Goal: Task Accomplishment & Management: Manage account settings

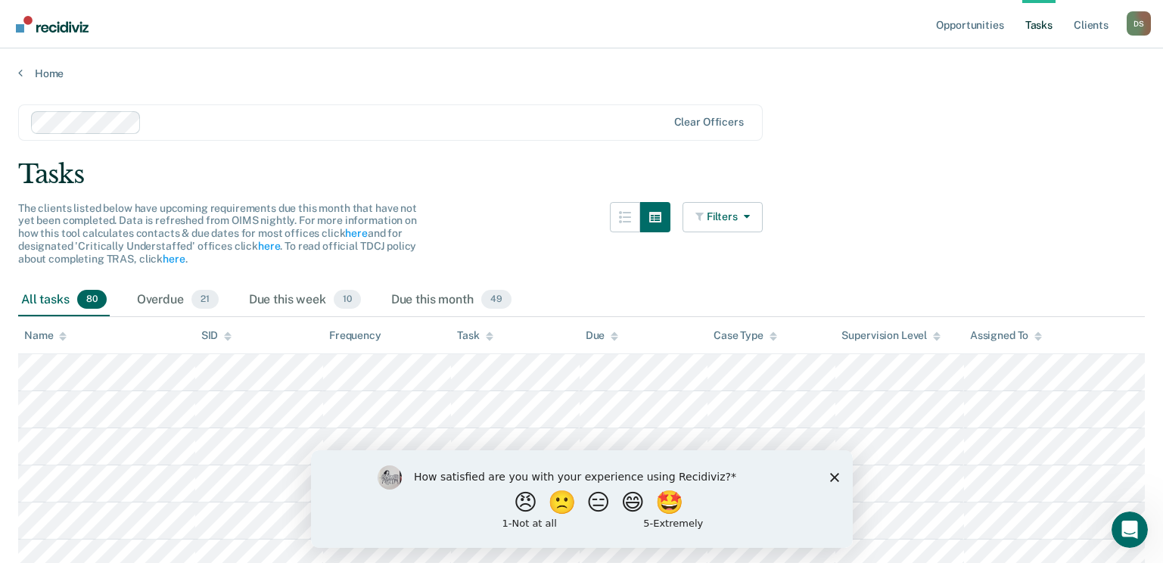
click at [831, 476] on icon "Close survey" at bounding box center [833, 476] width 9 height 9
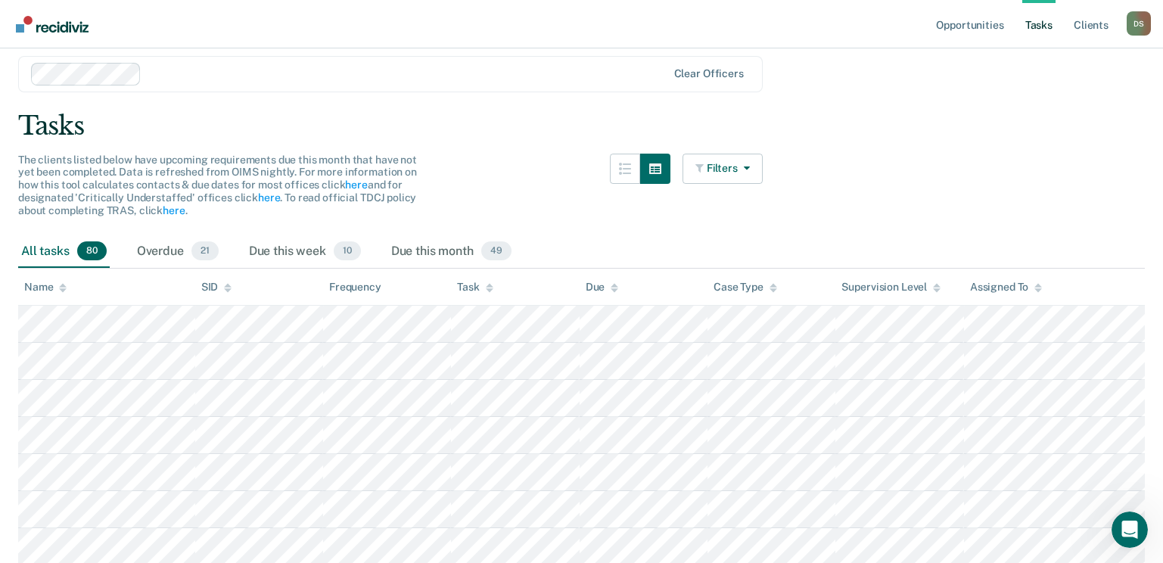
scroll to position [76, 0]
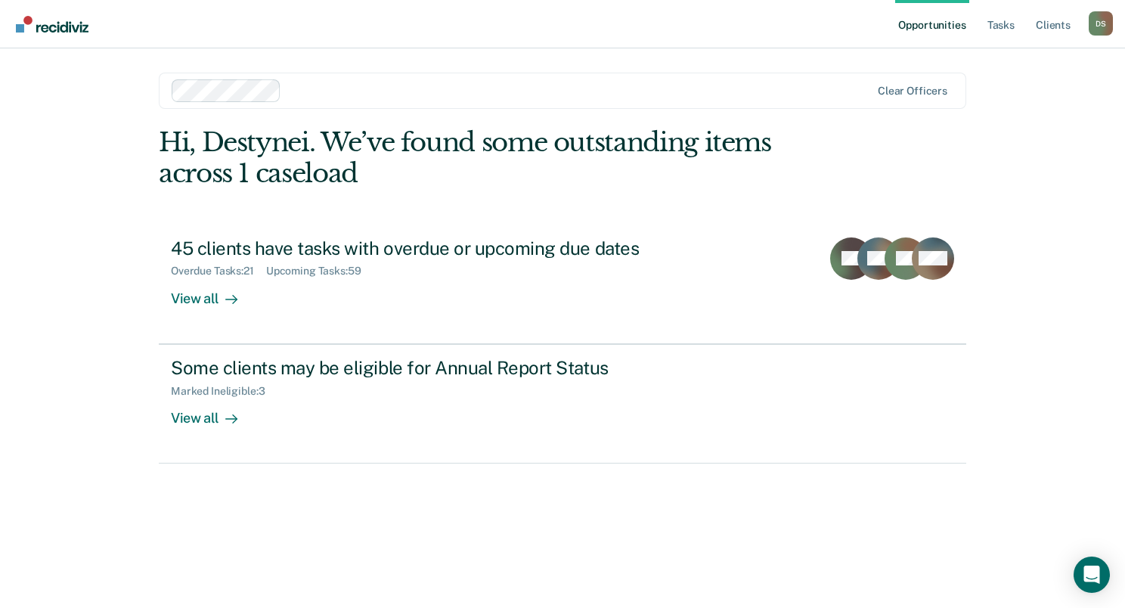
click at [47, 244] on div "Opportunities Tasks Client s Destynei Smith D S Profile How it works Log Out Cl…" at bounding box center [562, 304] width 1125 height 608
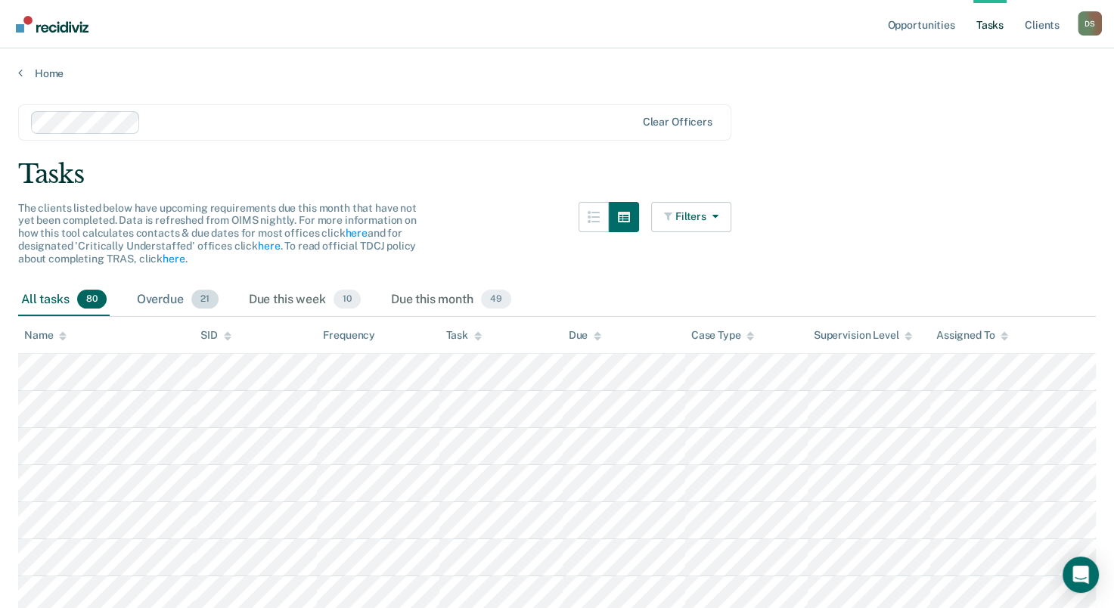
click at [182, 306] on div "Overdue 21" at bounding box center [178, 300] width 88 height 33
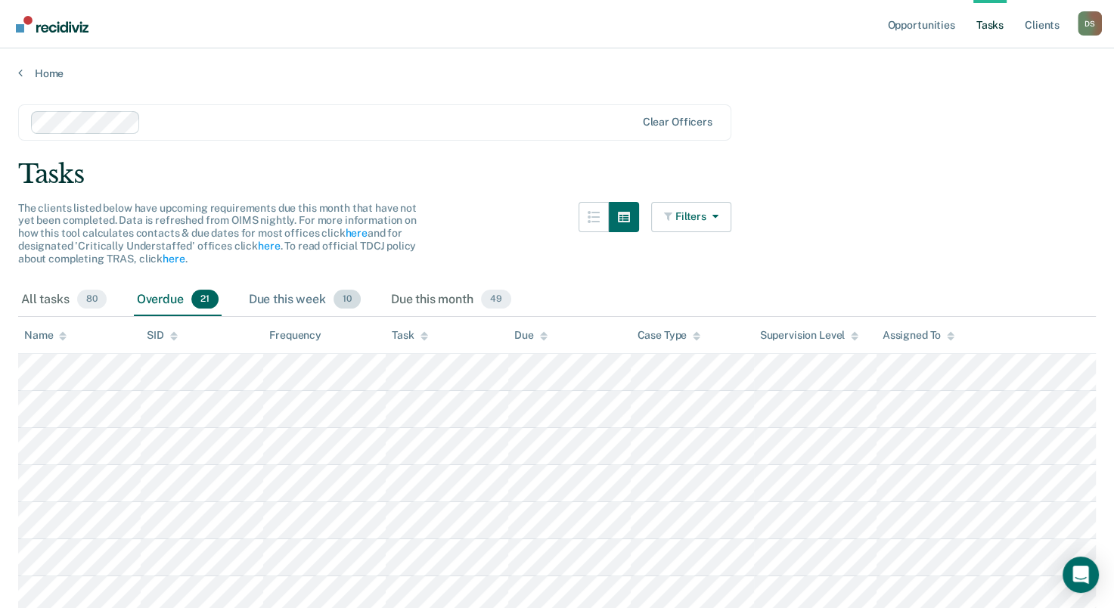
click at [318, 300] on div "Due this week 10" at bounding box center [305, 300] width 118 height 33
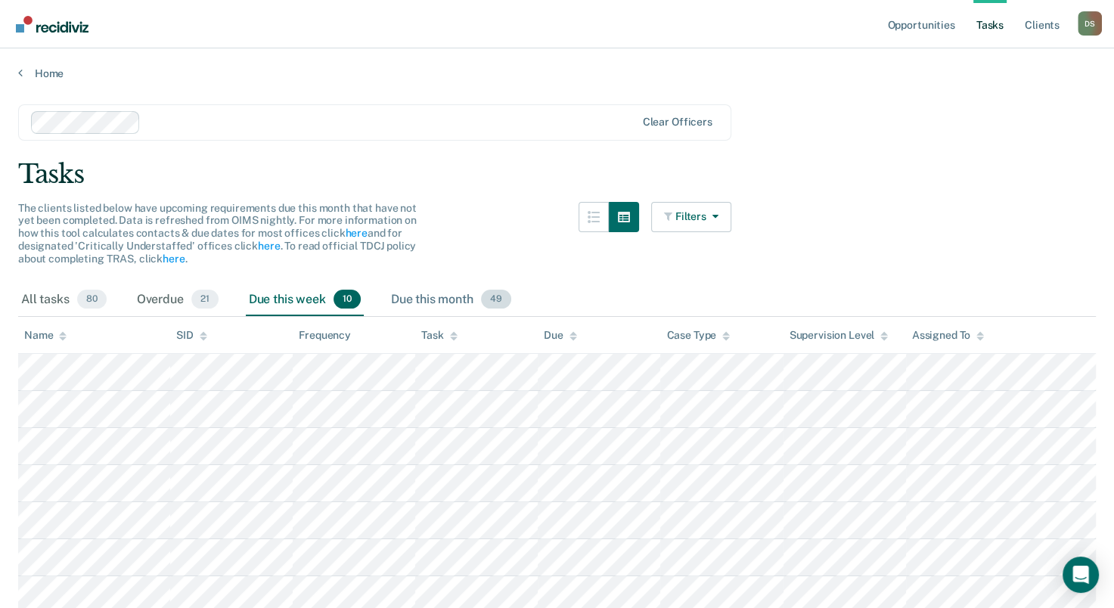
click at [457, 300] on div "Due this month 49" at bounding box center [451, 300] width 126 height 33
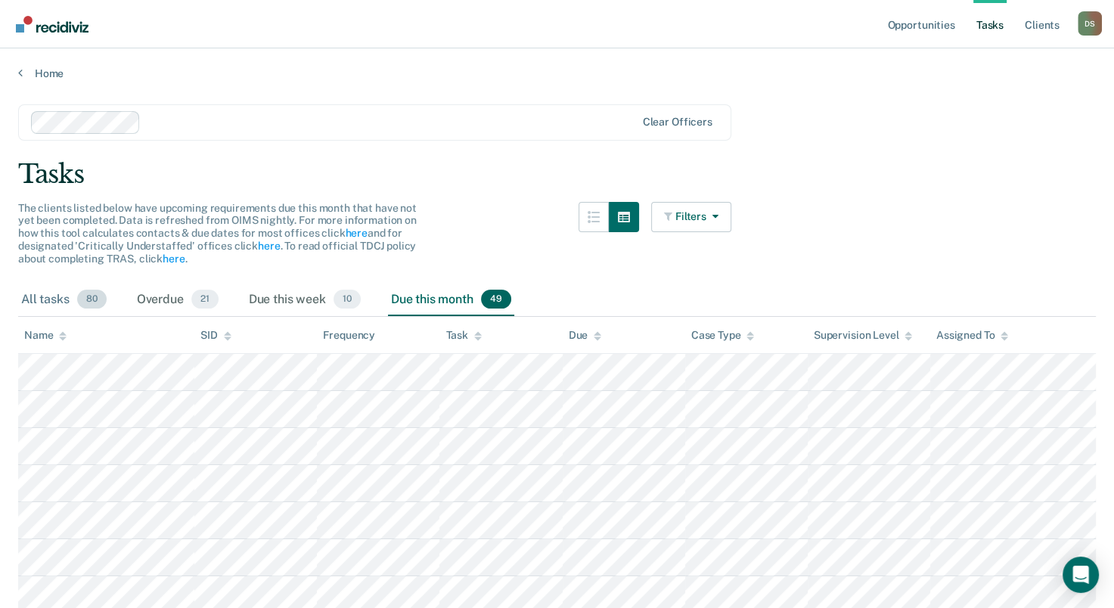
click at [64, 300] on div "All tasks 80" at bounding box center [64, 300] width 92 height 33
click at [461, 331] on div "Task" at bounding box center [463, 335] width 36 height 13
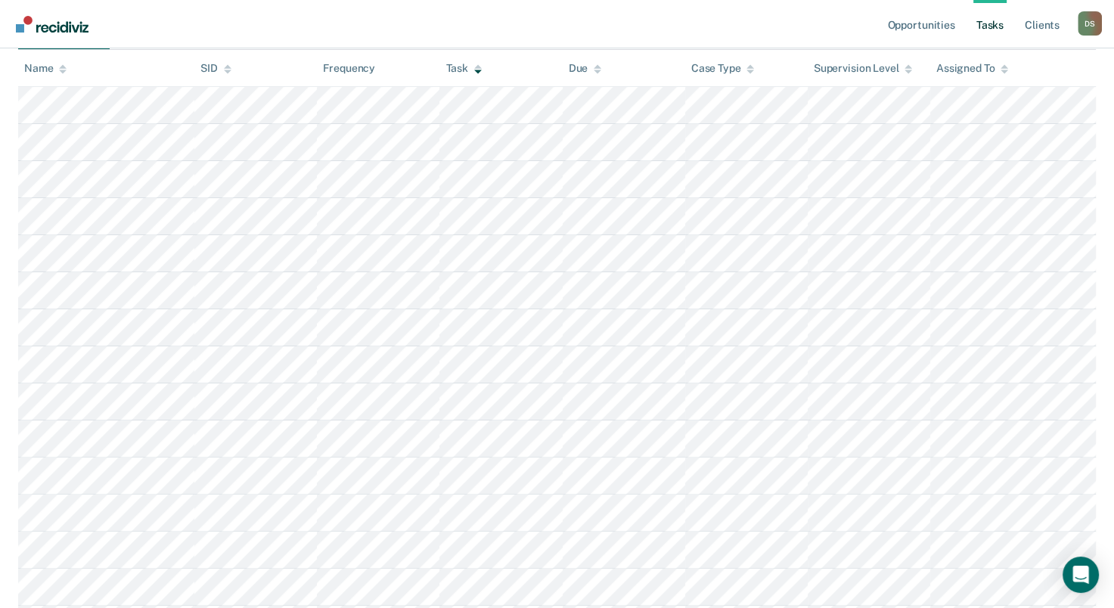
scroll to position [221, 0]
